Goal: Transaction & Acquisition: Purchase product/service

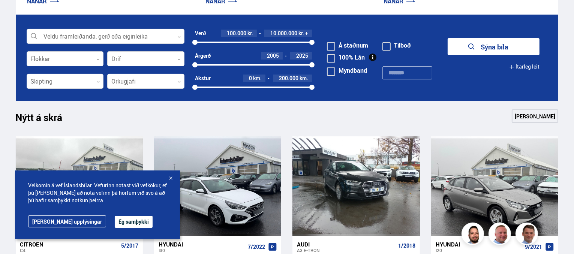
scroll to position [240, 0]
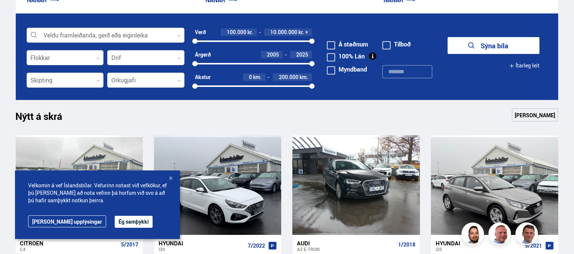
click at [129, 37] on div at bounding box center [106, 35] width 158 height 15
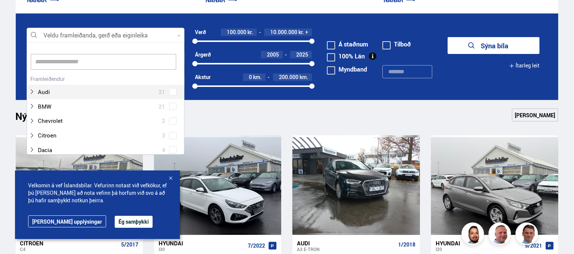
scroll to position [112, 155]
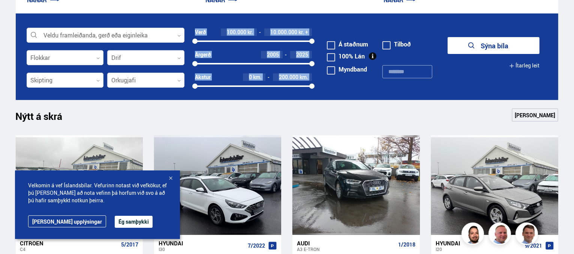
drag, startPoint x: 184, startPoint y: 44, endPoint x: 186, endPoint y: 73, distance: 28.9
click at [186, 73] on form "Veldu framleiðanda, gerð eða eiginleika 0 Flokkar 0 Drif 0 Verð 100.000 kr. 10.…" at bounding box center [287, 56] width 543 height 87
click at [183, 39] on div at bounding box center [106, 35] width 158 height 15
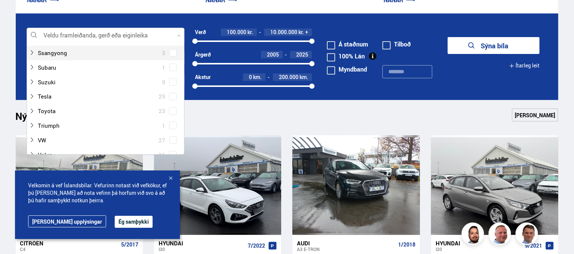
scroll to position [493, 0]
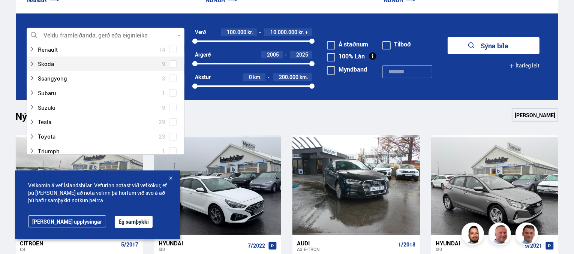
click at [174, 64] on span at bounding box center [173, 64] width 6 height 1
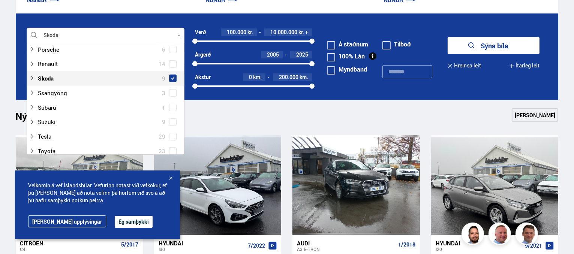
scroll to position [508, 0]
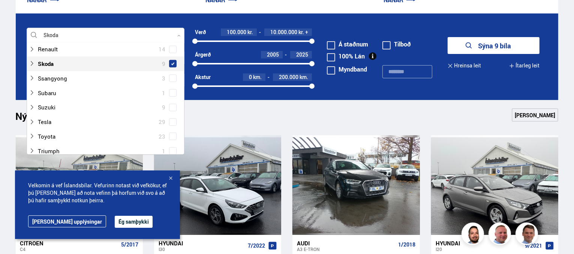
click at [423, 114] on div "Nýtt á skrá Sjá meira" at bounding box center [287, 117] width 543 height 18
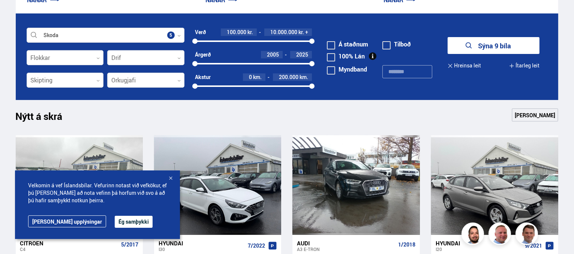
click at [506, 41] on button "Sýna 9 bíla" at bounding box center [493, 45] width 92 height 17
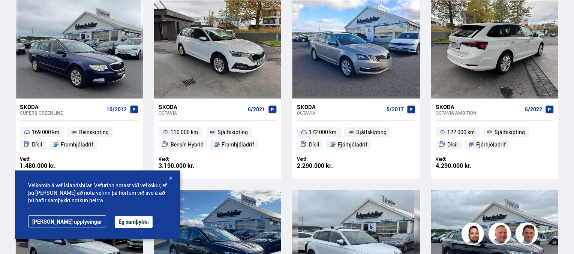
scroll to position [180, 0]
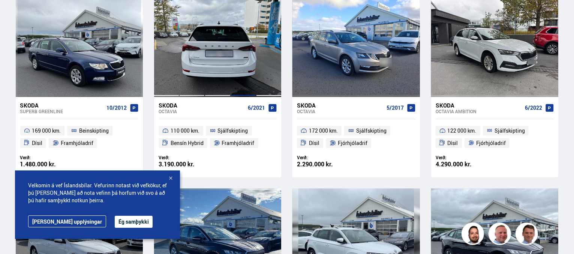
click at [244, 48] on div at bounding box center [242, 47] width 25 height 100
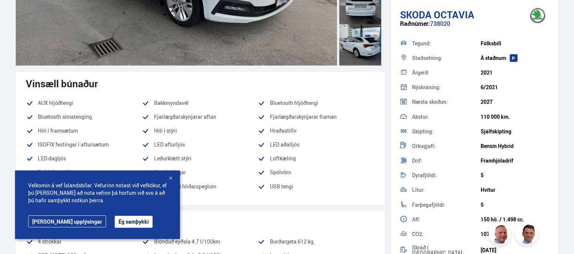
scroll to position [195, 0]
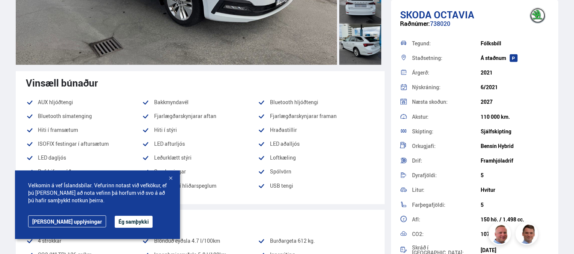
click at [120, 200] on span "Velkomin á vef Íslandsbílar. Vefurinn notast við vefkökur, ef þú [PERSON_NAME] …" at bounding box center [97, 193] width 139 height 22
click at [115, 219] on button "Ég samþykki" at bounding box center [134, 222] width 38 height 12
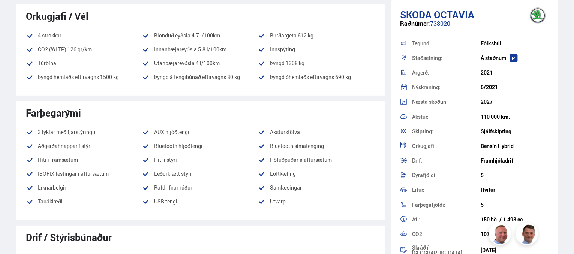
scroll to position [399, 0]
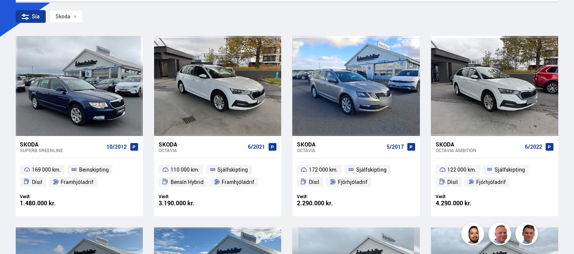
scroll to position [140, 0]
